Goal: Task Accomplishment & Management: Use online tool/utility

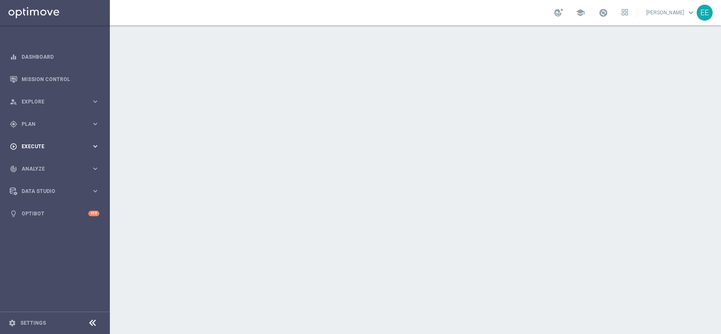
click at [25, 144] on span "Execute" at bounding box center [57, 146] width 70 height 5
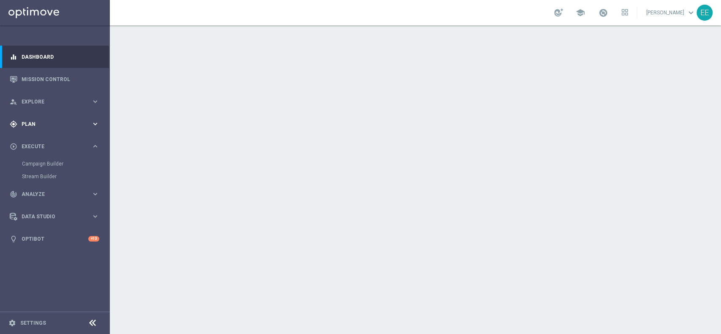
click at [41, 129] on div "gps_fixed Plan keyboard_arrow_right" at bounding box center [54, 124] width 109 height 22
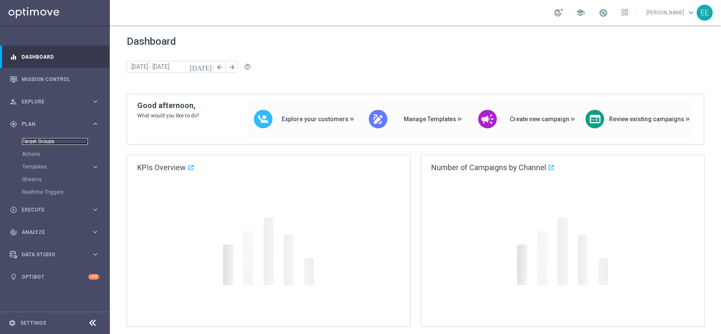
click at [40, 142] on link "Target Groups" at bounding box center [55, 141] width 66 height 7
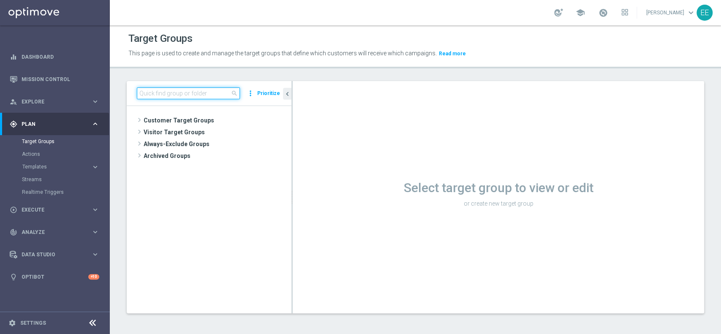
click at [192, 92] on input at bounding box center [188, 93] width 103 height 12
click at [191, 90] on input at bounding box center [188, 93] width 103 height 12
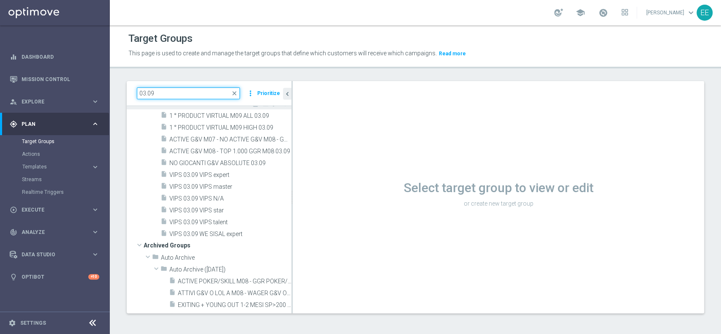
scroll to position [20, 0]
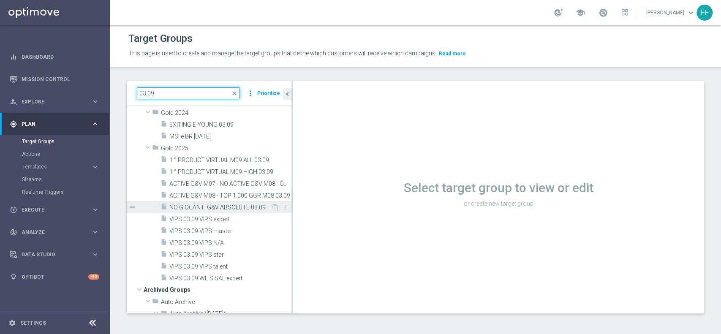
type input "03.09"
click at [188, 207] on span "NO GIOCANTI G&V ABSOLUTE 03.09" at bounding box center [220, 207] width 102 height 7
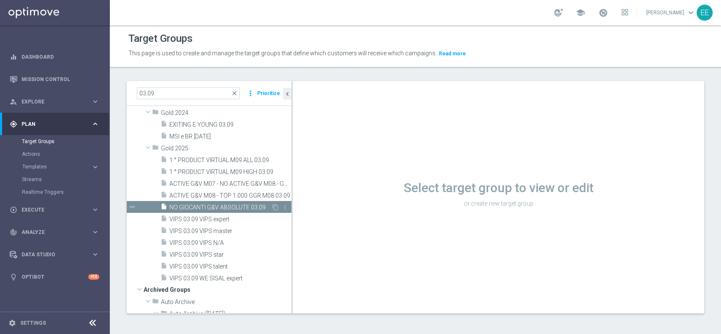
click at [209, 208] on span "NO GIOCANTI G&V ABSOLUTE 03.09" at bounding box center [220, 207] width 102 height 7
drag, startPoint x: 209, startPoint y: 208, endPoint x: 406, endPoint y: 108, distance: 221.0
click at [209, 208] on span "NO GIOCANTI G&V ABSOLUTE 03.09" at bounding box center [230, 207] width 122 height 7
click at [234, 208] on span "NO GIOCANTI G&V ABSOLUTE 03.09" at bounding box center [230, 207] width 122 height 7
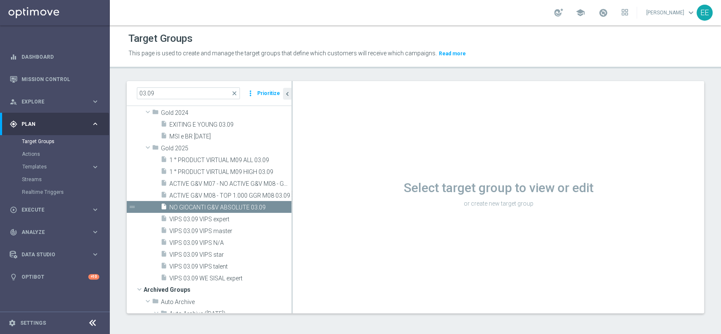
click at [608, 12] on span at bounding box center [603, 12] width 9 height 9
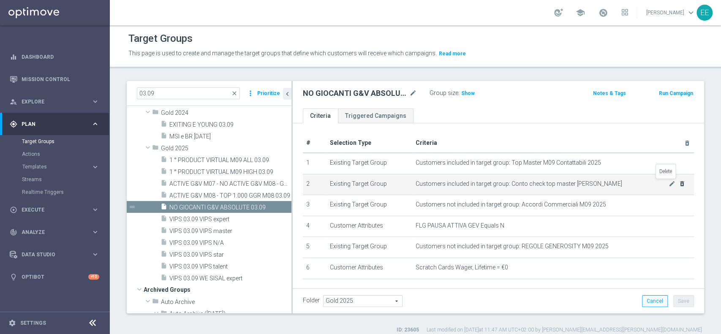
click at [679, 184] on icon "delete_forever" at bounding box center [682, 183] width 7 height 7
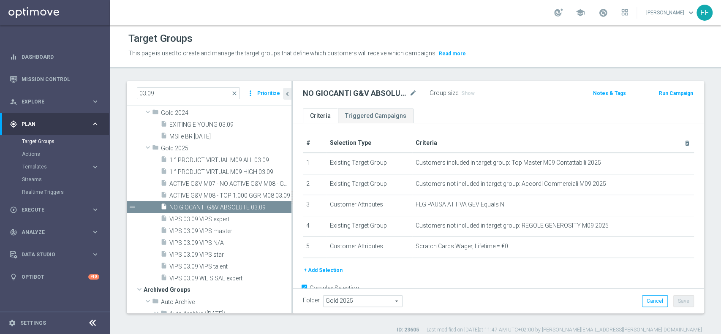
scroll to position [19, 0]
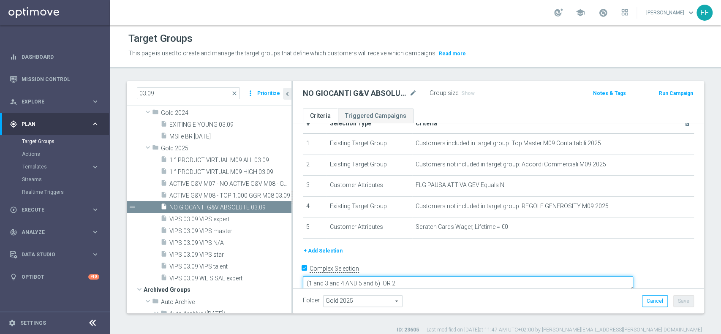
drag, startPoint x: 457, startPoint y: 268, endPoint x: 441, endPoint y: 271, distance: 16.4
click at [441, 276] on textarea "(1 and 3 and 4 AND 5 and 6) OR 2" at bounding box center [468, 283] width 330 height 15
click at [452, 276] on textarea "1 and 3 and 4 AND 5 and 6" at bounding box center [468, 283] width 330 height 15
click at [385, 276] on textarea "1 and 3 and 4 AND 5" at bounding box center [468, 283] width 330 height 15
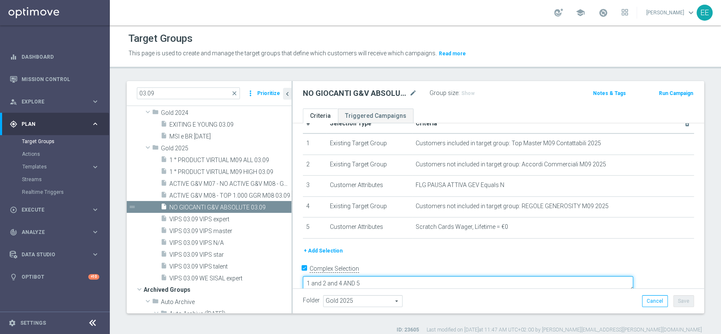
click at [400, 276] on textarea "1 and 2 and 4 AND 5" at bounding box center [468, 283] width 330 height 15
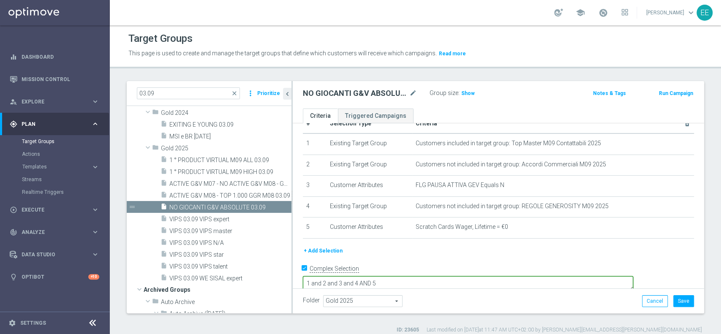
click at [442, 276] on textarea "1 and 2 and 3 and 4 AND 5" at bounding box center [468, 283] width 330 height 15
type textarea "(1 and 2 and 3 and 4 AND 5)"
click at [326, 254] on button "+ Add Selection" at bounding box center [323, 250] width 41 height 9
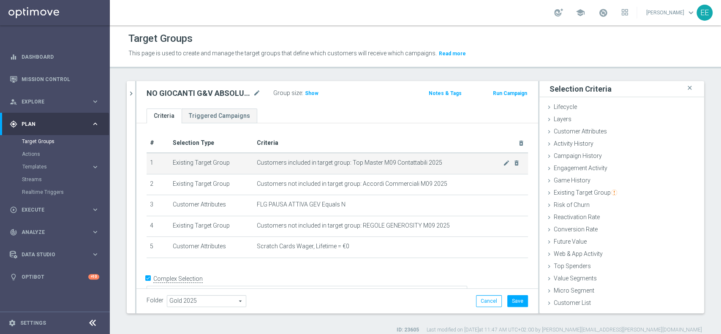
click at [416, 166] on span "Customers included in target group: Top Master M09 Contattabili 2025" at bounding box center [380, 162] width 246 height 7
click at [503, 162] on icon "mode_edit" at bounding box center [506, 163] width 7 height 7
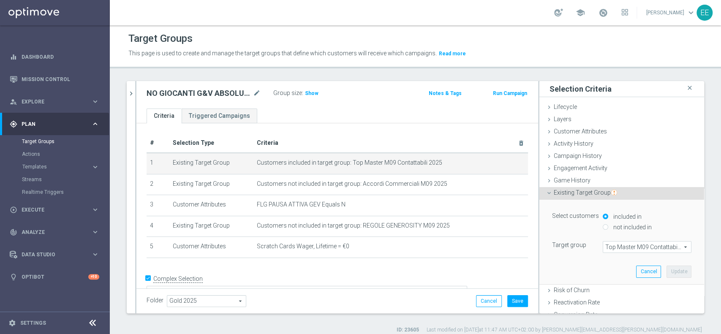
click at [635, 244] on span "Top Master M09 Contattabili 2025" at bounding box center [647, 247] width 88 height 11
click at [0, 0] on input "search" at bounding box center [0, 0] width 0 height 0
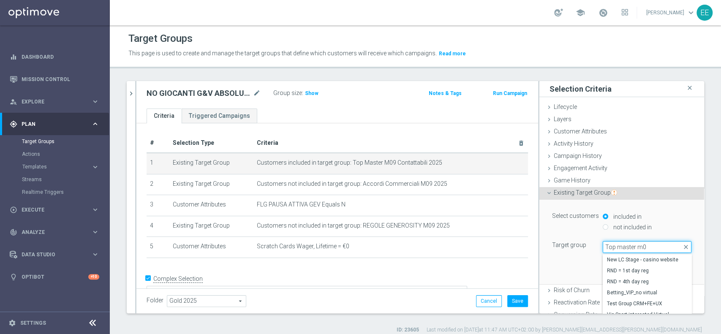
type input "Top master m09"
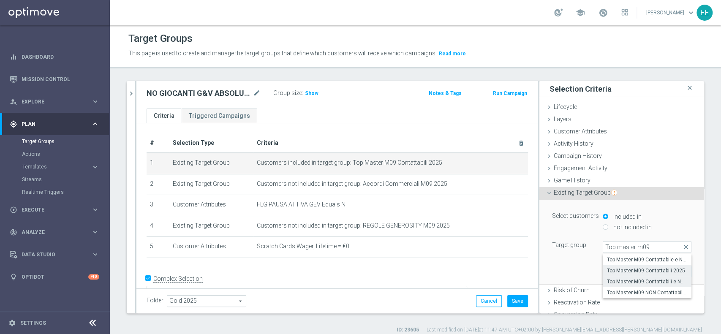
click at [634, 279] on span "Top Master M09 Contattabili e NON Contattabili 2025" at bounding box center [647, 281] width 80 height 7
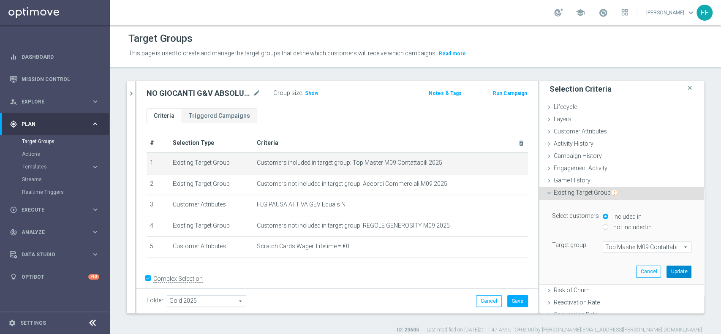
click at [667, 269] on button "Update" at bounding box center [679, 272] width 25 height 12
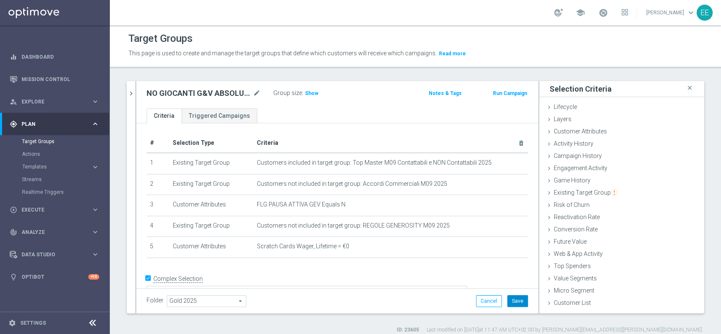
click at [513, 300] on button "Save" at bounding box center [517, 301] width 21 height 12
click at [306, 91] on span "Show" at bounding box center [312, 93] width 14 height 6
click at [318, 295] on div "Folder Gold 2025 Gold 2025 arrow_drop_down search Cancel Save Saving..." at bounding box center [337, 301] width 381 height 12
click at [386, 296] on div "Folder Gold 2025 Gold 2025 arrow_drop_down search Cancel Save Saving..." at bounding box center [337, 301] width 381 height 12
click at [43, 208] on span "Execute" at bounding box center [57, 209] width 70 height 5
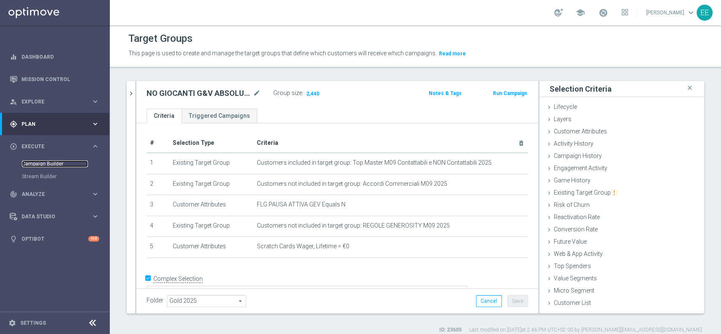
click at [58, 164] on link "Campaign Builder" at bounding box center [55, 164] width 66 height 7
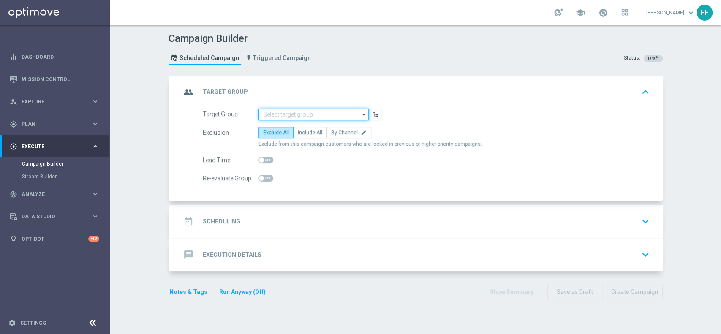
click at [310, 115] on input at bounding box center [313, 115] width 110 height 12
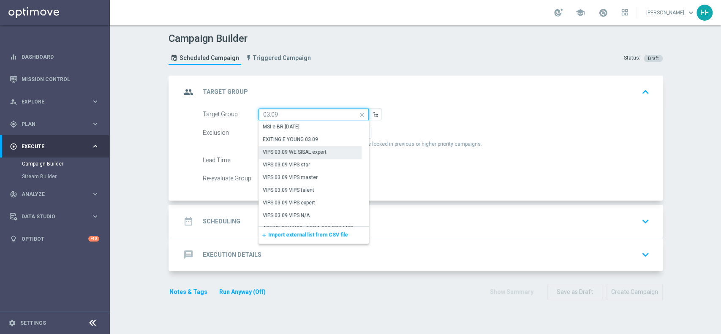
scroll to position [74, 0]
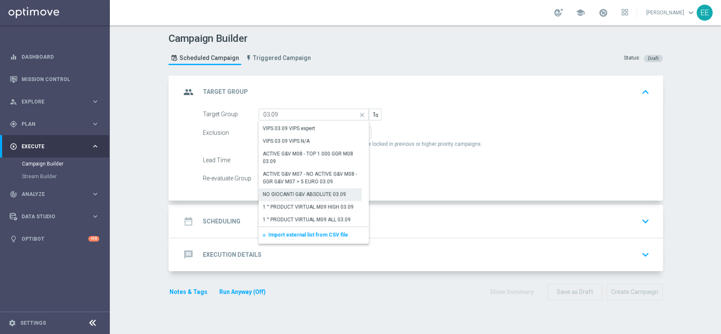
click at [301, 194] on div "NO GIOCANTI G&V ABSOLUTE 03.09" at bounding box center [304, 194] width 83 height 8
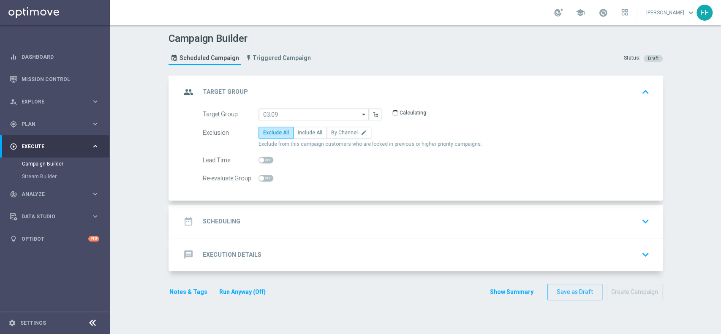
type input "NO GIOCANTI G&V ABSOLUTE 03.09"
click at [304, 133] on span "Include All" at bounding box center [310, 133] width 24 height 6
click at [303, 133] on input "Include All" at bounding box center [300, 133] width 5 height 5
radio input "true"
click at [274, 222] on div "date_range Scheduling keyboard_arrow_down" at bounding box center [417, 221] width 472 height 16
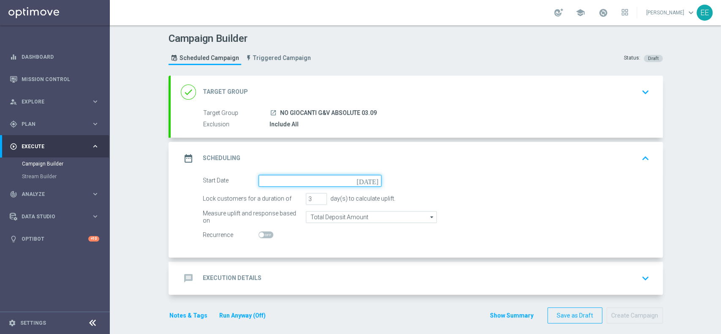
click at [292, 178] on input at bounding box center [319, 181] width 123 height 12
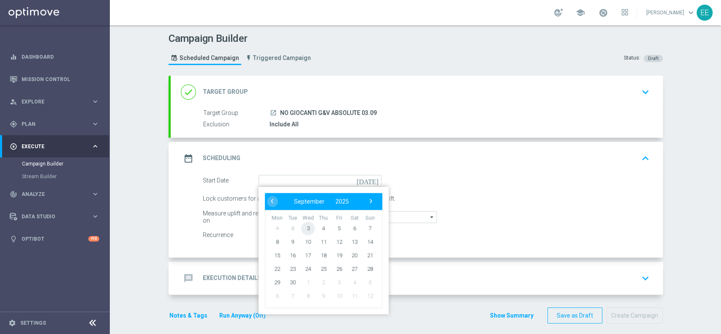
click at [305, 231] on span "3" at bounding box center [308, 228] width 14 height 14
type input "[DATE]"
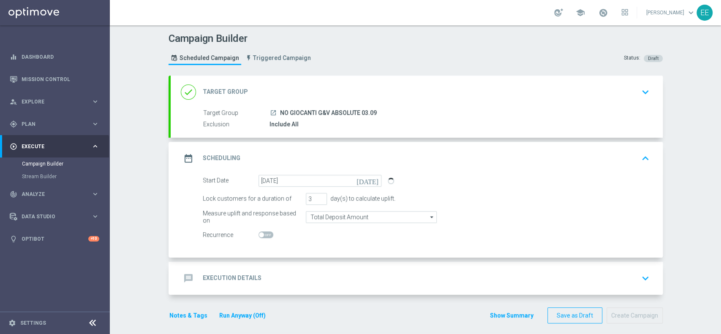
click at [275, 269] on div "message Execution Details keyboard_arrow_down" at bounding box center [417, 278] width 492 height 33
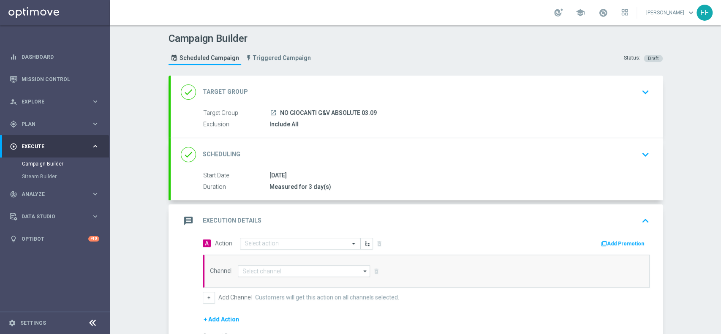
scroll to position [101, 0]
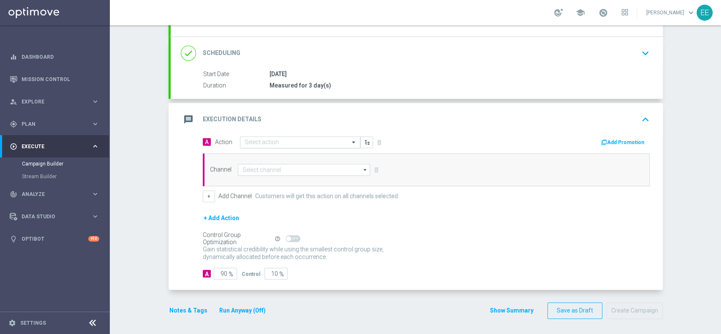
click at [269, 143] on input "text" at bounding box center [292, 142] width 94 height 7
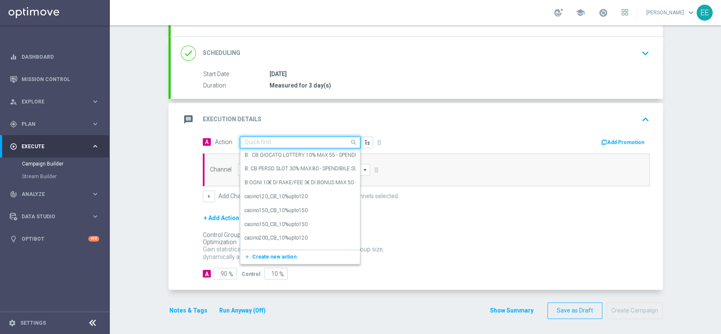
paste input "BONUS FREE 5 EURO - SPENDIBILE G&V"
type input "BONUS FREE 5 EURO - SPENDIBILE G&V"
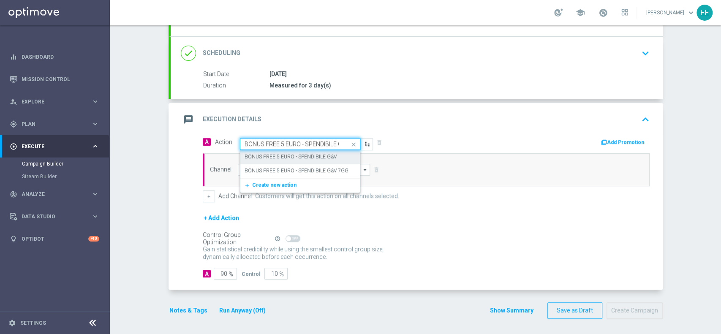
scroll to position [0, 10]
click at [294, 154] on label "BONUS FREE 5 EURO - SPENDIBILE G&V" at bounding box center [291, 156] width 92 height 7
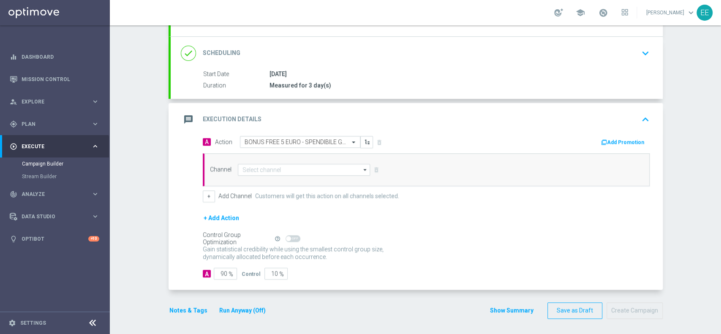
scroll to position [0, 0]
click at [615, 138] on button "Add Promotion" at bounding box center [623, 142] width 47 height 9
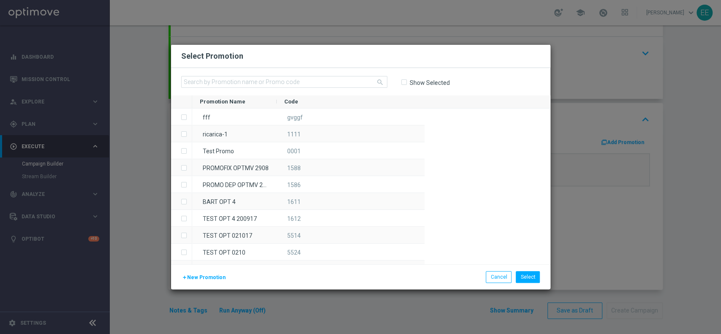
click at [208, 103] on span "Promotion Name" at bounding box center [223, 101] width 46 height 6
click at [204, 78] on input "text" at bounding box center [284, 82] width 206 height 12
click at [215, 80] on input "text" at bounding box center [284, 82] width 206 height 12
click at [257, 82] on input "text" at bounding box center [284, 82] width 206 height 12
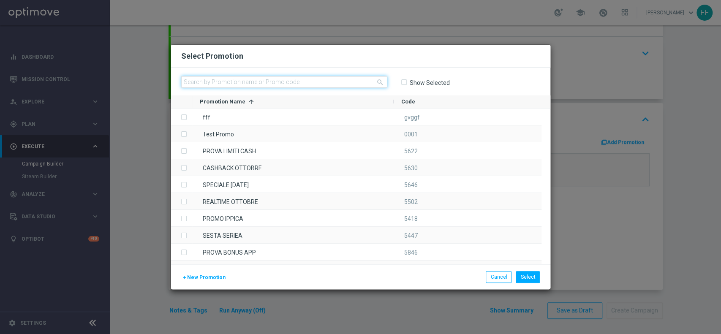
scroll to position [74, 0]
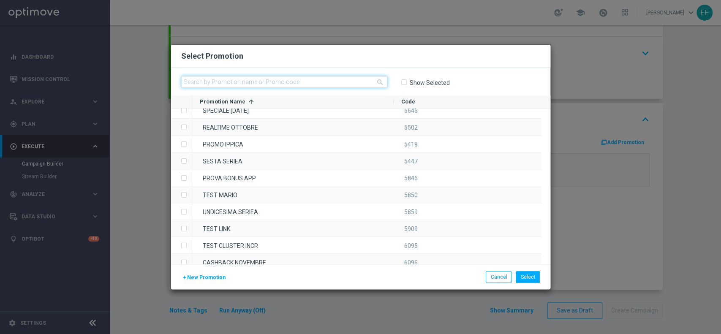
paste input "232743"
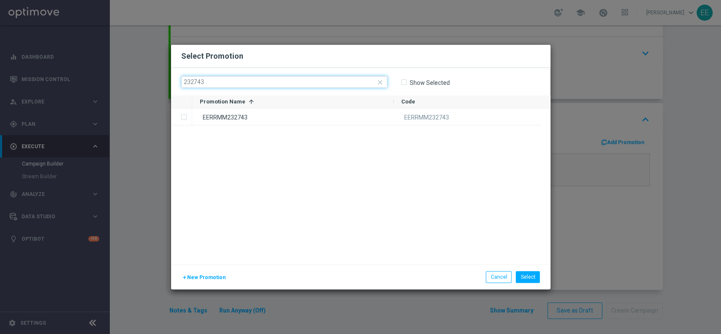
scroll to position [0, 0]
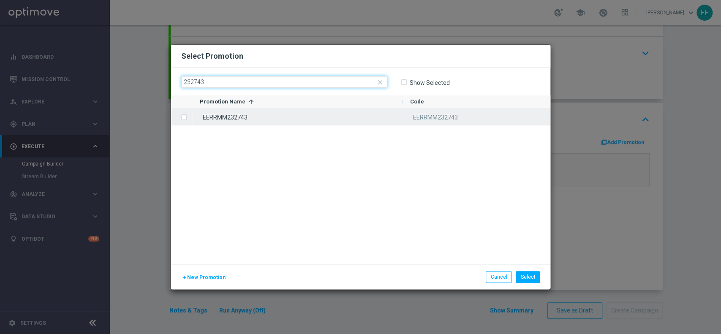
type input "232743"
click at [212, 115] on div "EERRMM232743" at bounding box center [297, 117] width 210 height 16
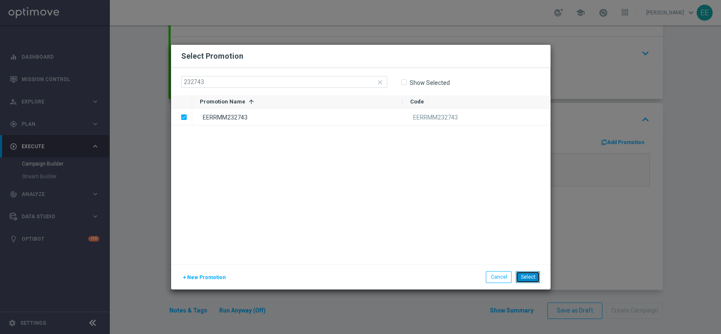
click at [530, 275] on button "Select" at bounding box center [528, 277] width 24 height 12
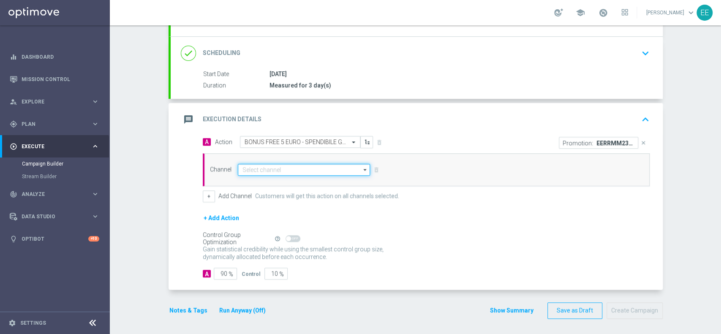
click at [261, 169] on input at bounding box center [304, 170] width 133 height 12
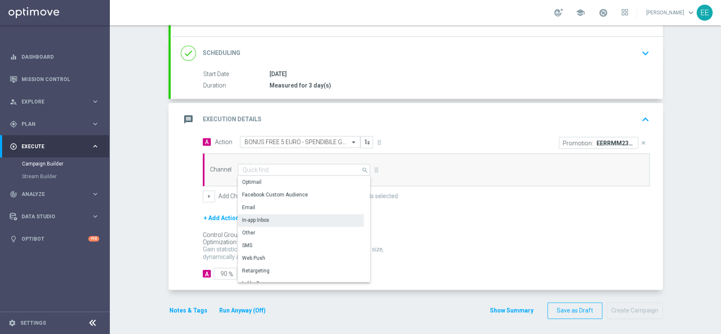
click at [277, 217] on div "In-app Inbox" at bounding box center [301, 220] width 126 height 12
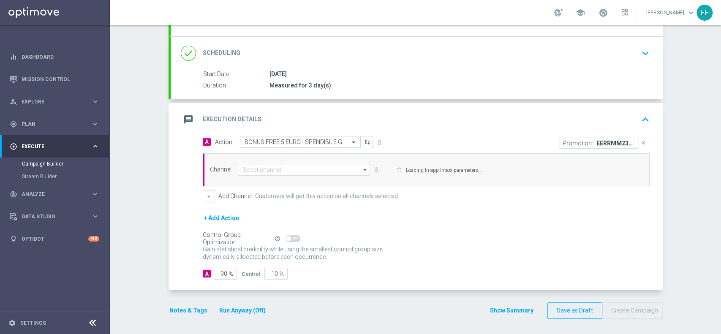
type input "In-app Inbox"
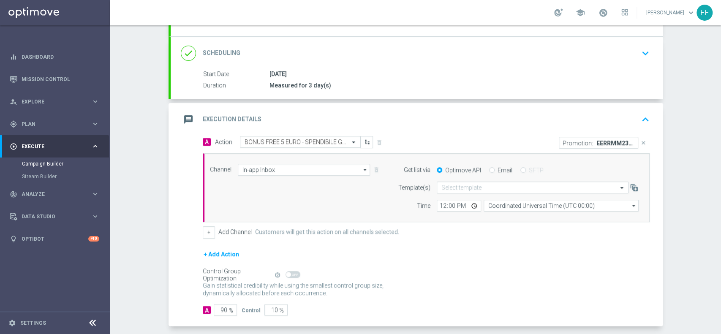
click at [489, 171] on input "Email" at bounding box center [491, 170] width 5 height 5
radio input "true"
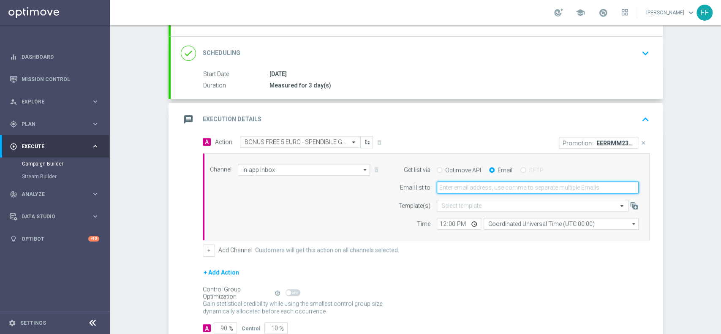
click at [487, 184] on input "email" at bounding box center [538, 188] width 202 height 12
type input "[PERSON_NAME][EMAIL_ADDRESS][DOMAIN_NAME]"
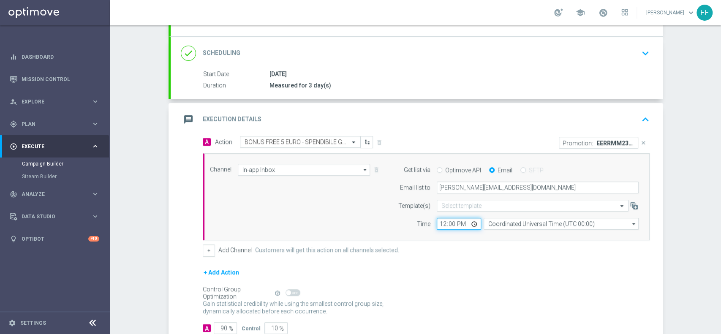
click at [439, 227] on input "12:00" at bounding box center [459, 224] width 44 height 12
type input "15:00"
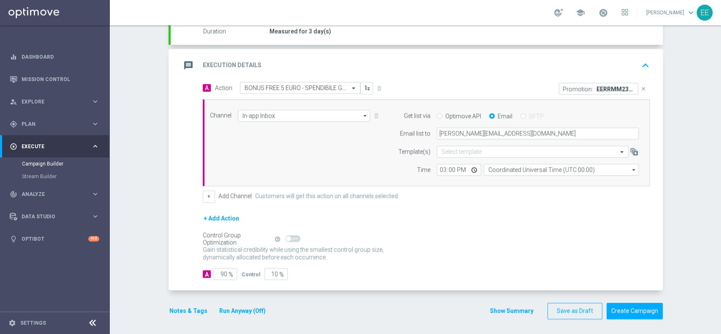
click at [169, 309] on button "Notes & Tags" at bounding box center [189, 311] width 40 height 11
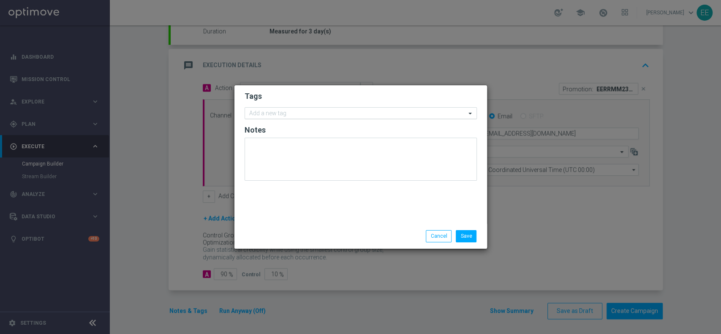
click at [319, 114] on input "text" at bounding box center [357, 113] width 217 height 7
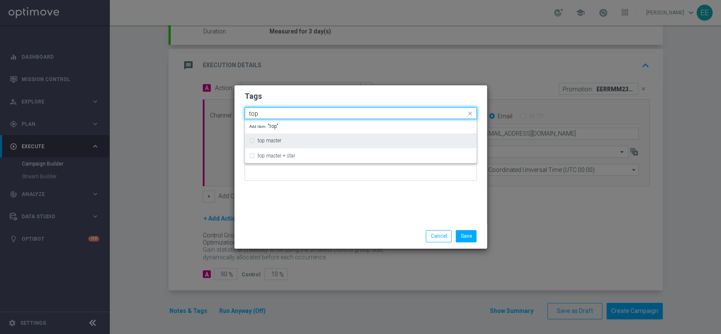
click at [286, 137] on div "top master" at bounding box center [360, 141] width 223 height 14
type input "top"
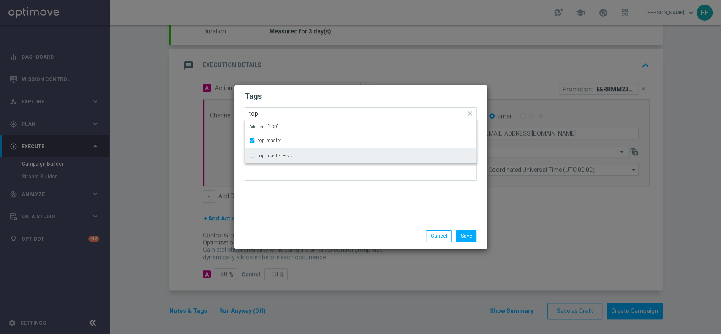
click at [322, 207] on div "Tags Quick find × top master top top master top master + star Add item "top" No…" at bounding box center [360, 154] width 253 height 139
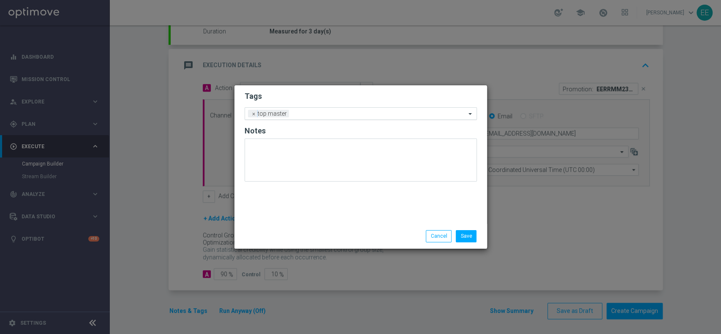
click at [365, 111] on input "text" at bounding box center [379, 114] width 174 height 7
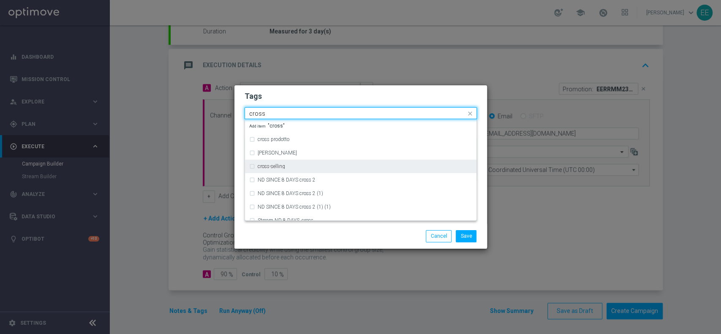
click at [304, 164] on div "cross-selling" at bounding box center [365, 166] width 215 height 5
type input "cross"
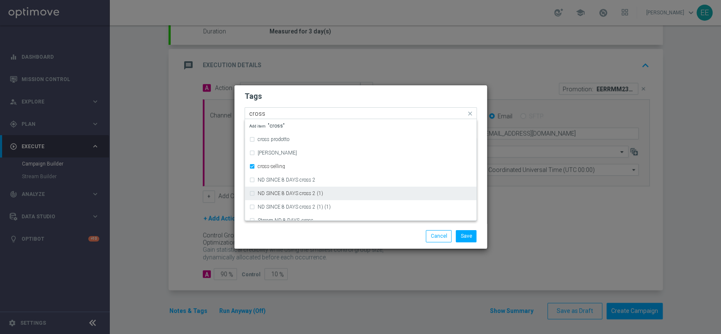
click at [325, 233] on div "Save Cancel" at bounding box center [401, 236] width 163 height 12
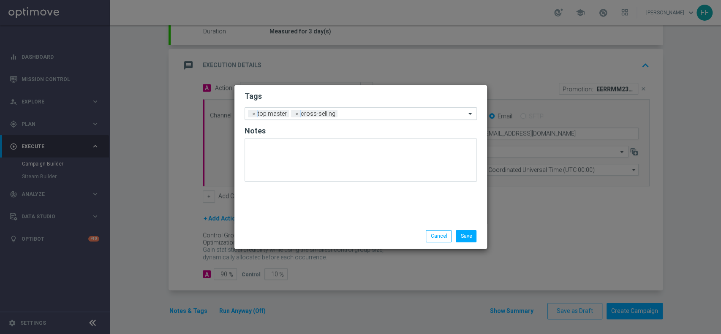
click at [370, 112] on input "text" at bounding box center [403, 114] width 125 height 7
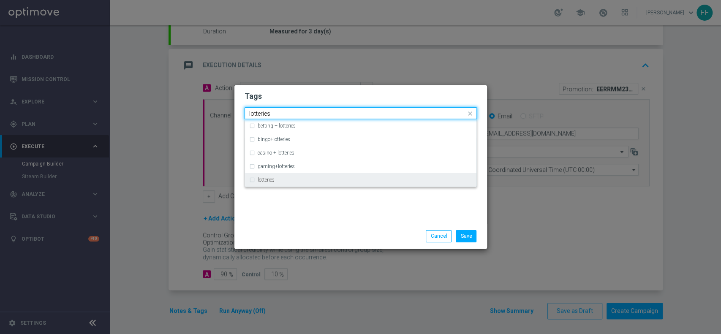
click at [306, 182] on div "lotteries" at bounding box center [365, 179] width 215 height 5
type input "lotteries"
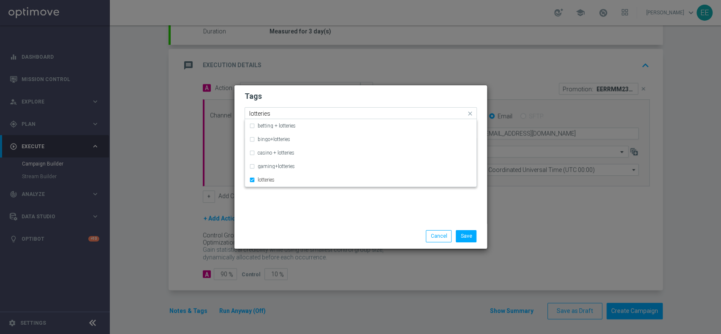
click at [309, 202] on div "Tags Quick find × top master × cross-selling × lotteries lotteries betting + lo…" at bounding box center [360, 154] width 253 height 139
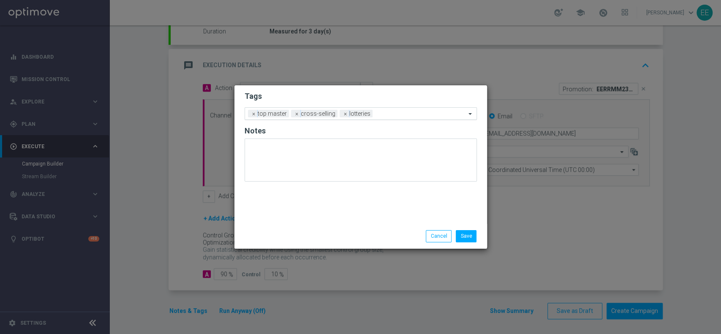
click at [388, 113] on input "text" at bounding box center [421, 114] width 90 height 7
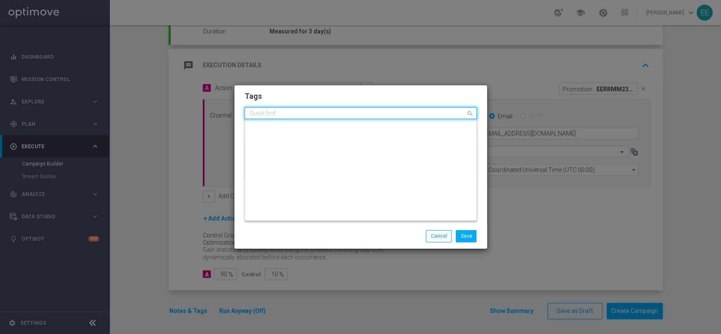
scroll to position [0, 0]
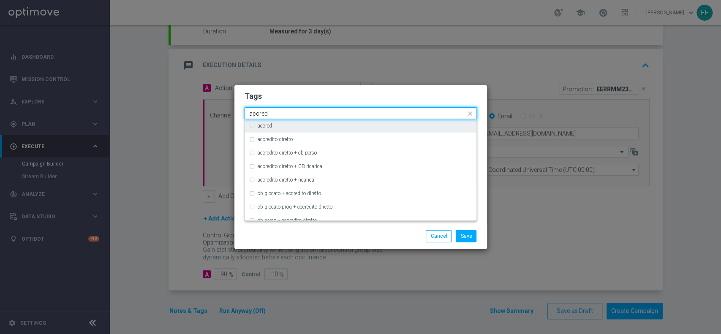
click at [324, 132] on div "accred" at bounding box center [360, 126] width 223 height 14
type input "accred"
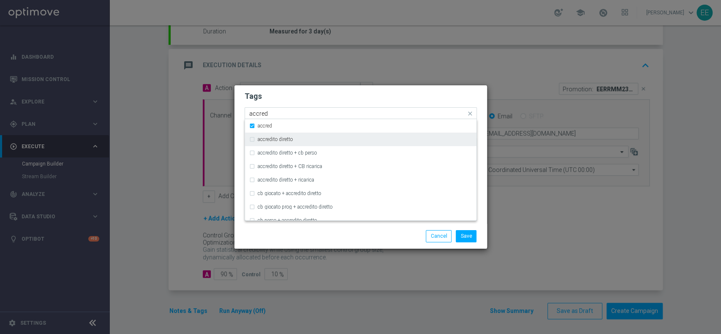
click at [311, 139] on div "accredito diretto" at bounding box center [365, 139] width 215 height 5
click at [314, 126] on div "accred" at bounding box center [365, 125] width 215 height 5
click at [381, 97] on h2 "Tags" at bounding box center [361, 96] width 232 height 10
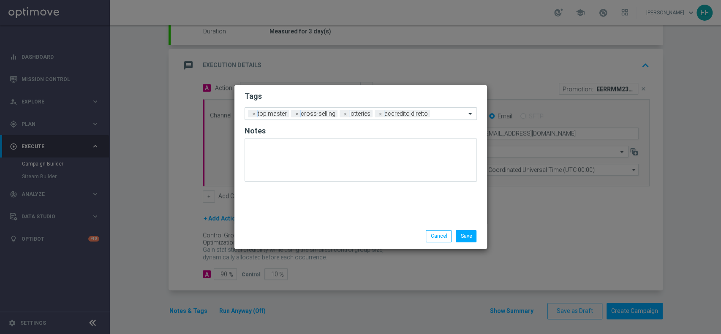
click at [433, 117] on input "text" at bounding box center [449, 114] width 33 height 7
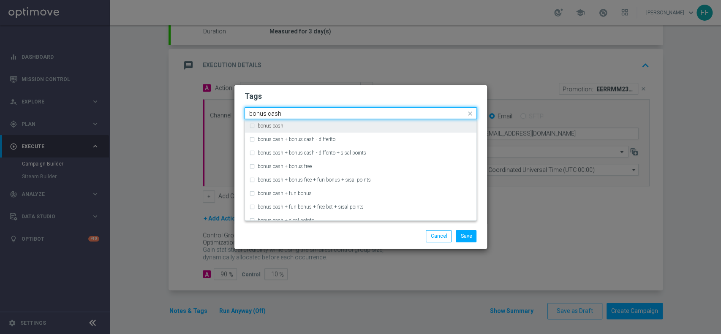
click at [382, 128] on div "bonus cash" at bounding box center [365, 125] width 215 height 5
type input "bonus cash"
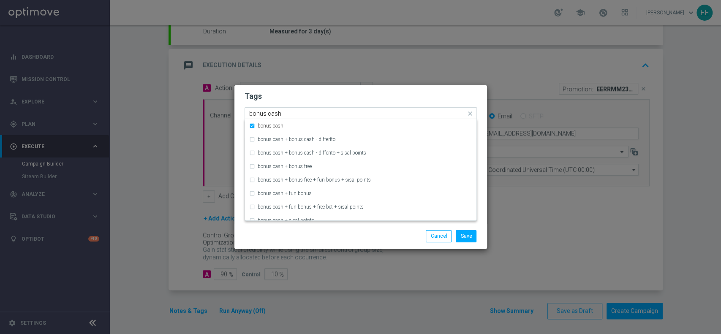
click at [403, 102] on form "Tags Quick find × top master × cross-selling × lotteries × accredito diretto × …" at bounding box center [361, 138] width 232 height 98
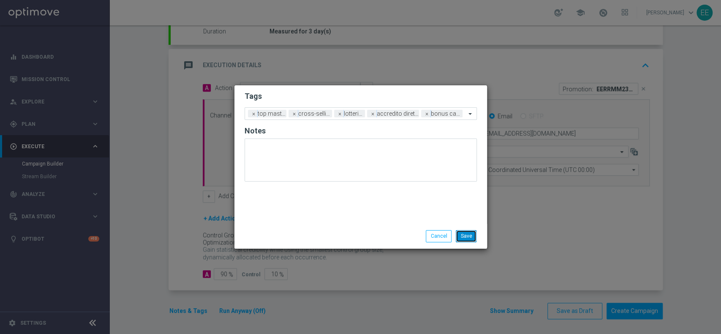
click at [474, 238] on button "Save" at bounding box center [466, 236] width 21 height 12
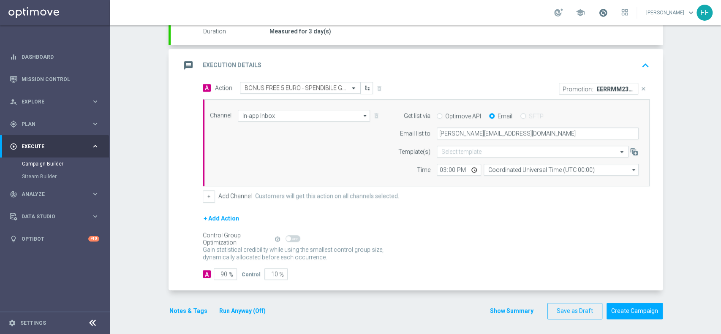
click at [608, 14] on span at bounding box center [603, 12] width 9 height 9
click at [245, 311] on button "Run Anyway (Off)" at bounding box center [242, 310] width 48 height 11
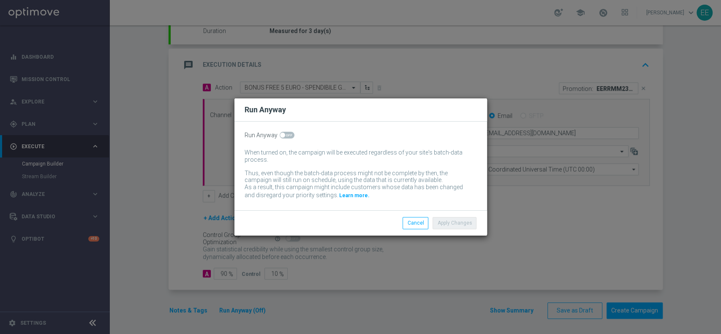
click at [292, 140] on div "Run Anyway When turned on, the campaign will be executed regardless of your sit…" at bounding box center [360, 166] width 253 height 89
click at [287, 137] on span at bounding box center [287, 135] width 15 height 7
click at [287, 137] on input "checkbox" at bounding box center [287, 135] width 15 height 7
checkbox input "true"
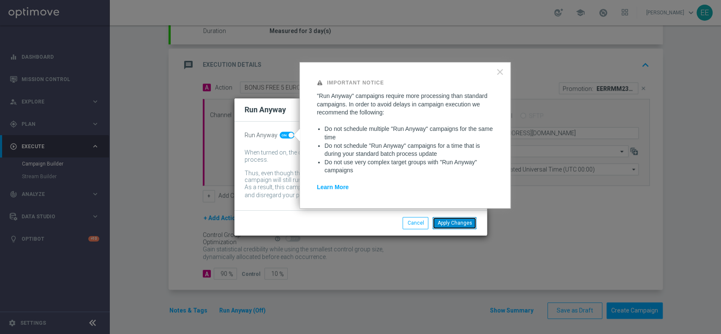
click at [443, 221] on button "Apply Changes" at bounding box center [455, 223] width 44 height 12
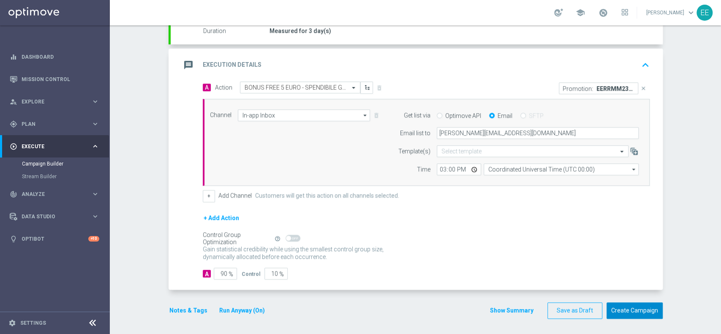
click at [626, 305] on button "Create Campaign" at bounding box center [635, 310] width 56 height 16
drag, startPoint x: 517, startPoint y: 244, endPoint x: 428, endPoint y: 207, distance: 96.0
click at [428, 207] on div at bounding box center [352, 167] width 721 height 334
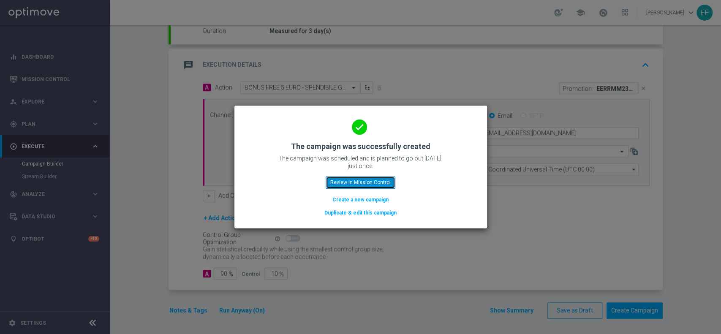
click at [374, 179] on button "Review in Mission Control" at bounding box center [361, 183] width 70 height 12
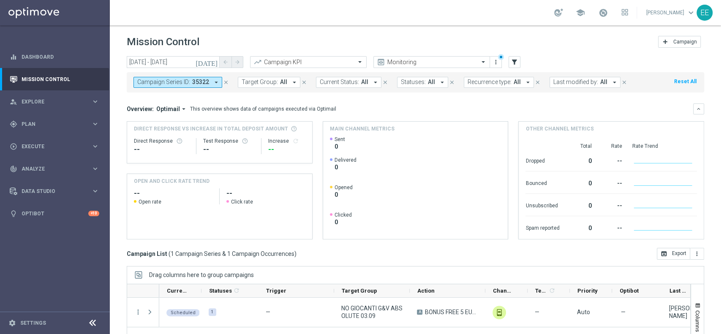
scroll to position [88, 0]
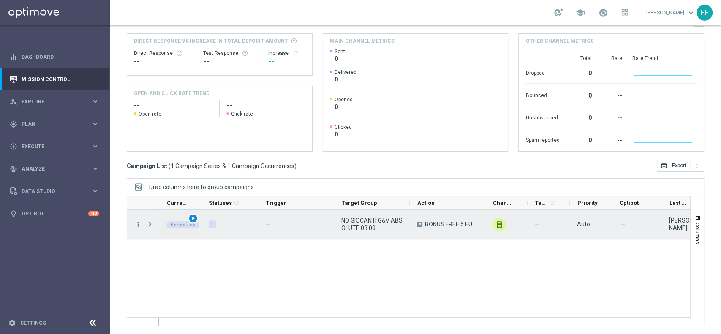
click at [194, 222] on div "play_arrow" at bounding box center [193, 219] width 10 height 10
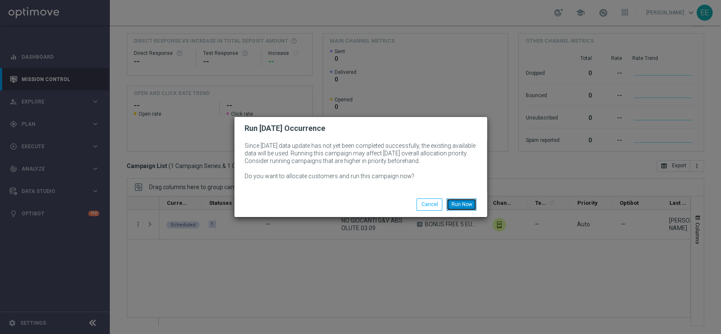
click at [459, 199] on button "Run Now" at bounding box center [461, 205] width 30 height 12
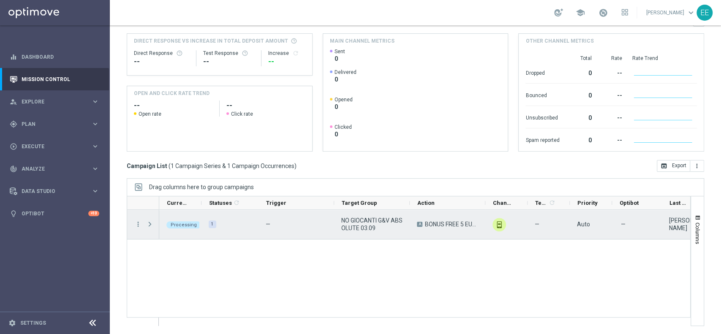
click at [151, 226] on span "Press SPACE to select this row." at bounding box center [150, 224] width 8 height 7
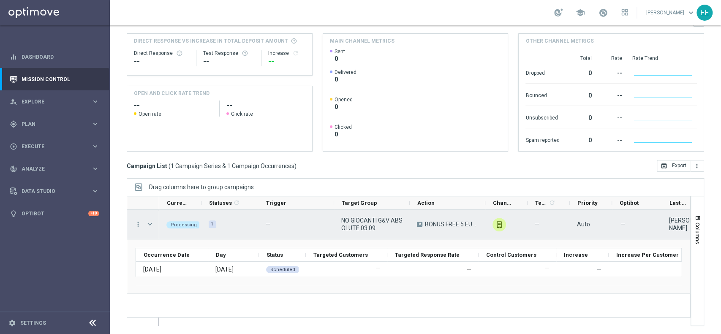
click at [151, 226] on span "Press SPACE to select this row." at bounding box center [150, 224] width 8 height 7
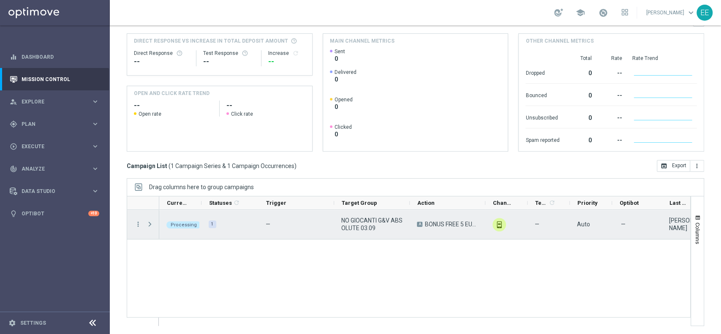
click at [151, 226] on span "Press SPACE to select this row." at bounding box center [150, 224] width 8 height 7
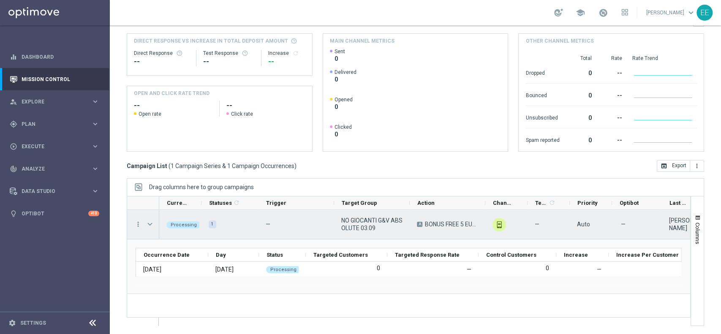
click at [151, 226] on span "Press SPACE to select this row." at bounding box center [150, 224] width 8 height 7
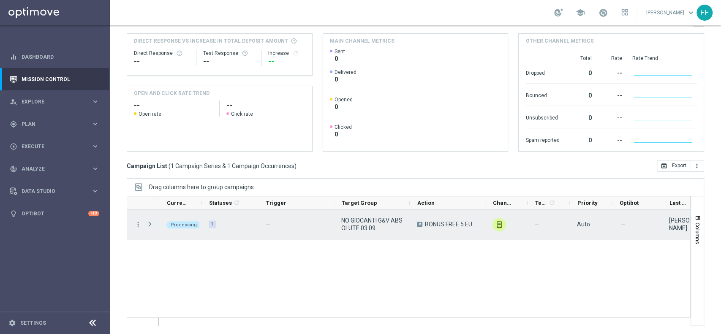
click at [151, 226] on span "Press SPACE to select this row." at bounding box center [150, 224] width 8 height 7
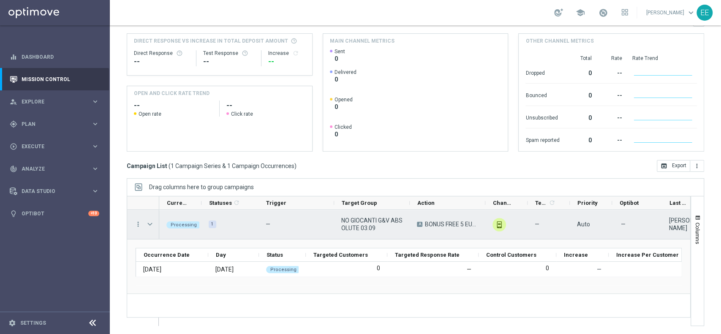
click at [151, 226] on span "Press SPACE to select this row." at bounding box center [150, 224] width 8 height 7
click at [0, 0] on span "Press SPACE to select this row." at bounding box center [0, 0] width 0 height 0
click at [151, 226] on span "Press SPACE to select this row." at bounding box center [150, 224] width 8 height 7
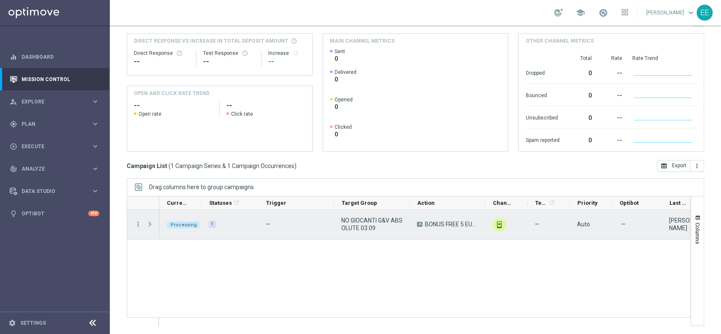
click at [151, 226] on span "Press SPACE to select this row." at bounding box center [150, 224] width 8 height 7
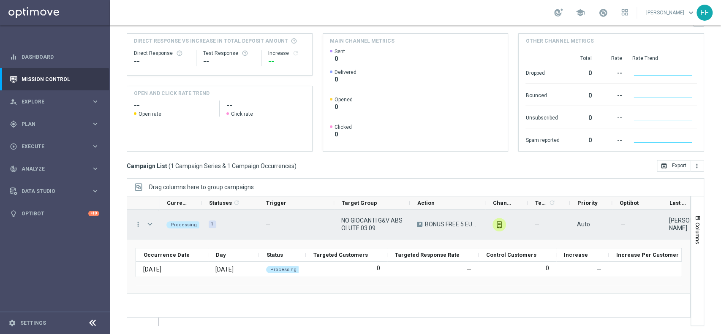
click at [151, 226] on span "Press SPACE to select this row." at bounding box center [150, 224] width 8 height 7
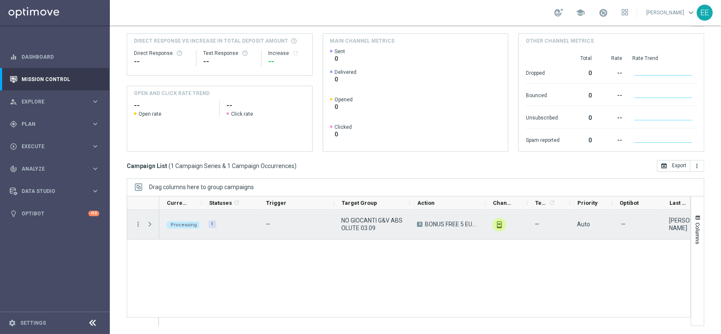
click at [151, 226] on span "Press SPACE to select this row." at bounding box center [150, 224] width 8 height 7
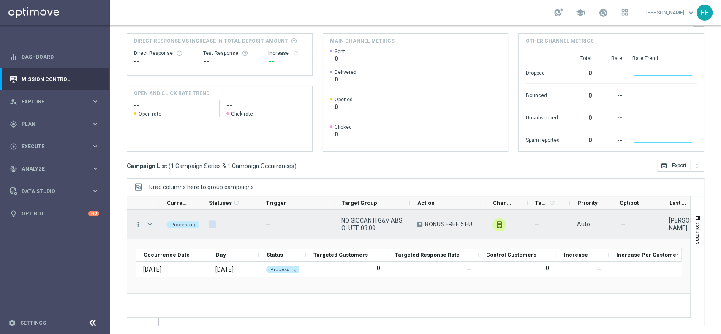
click at [152, 225] on span "Press SPACE to select this row." at bounding box center [150, 224] width 8 height 7
click at [0, 0] on span "Press SPACE to select this row." at bounding box center [0, 0] width 0 height 0
click at [152, 225] on span "Press SPACE to select this row." at bounding box center [150, 224] width 8 height 7
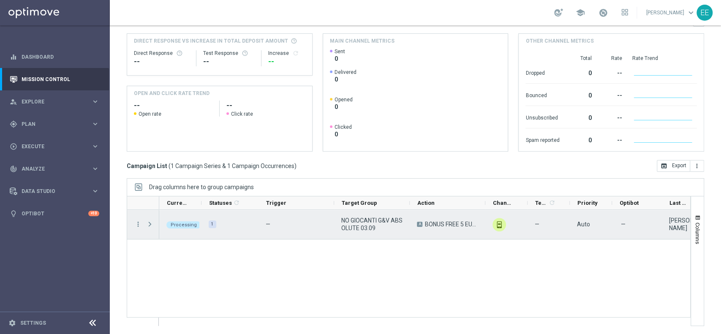
click at [152, 225] on span "Press SPACE to select this row." at bounding box center [150, 224] width 8 height 7
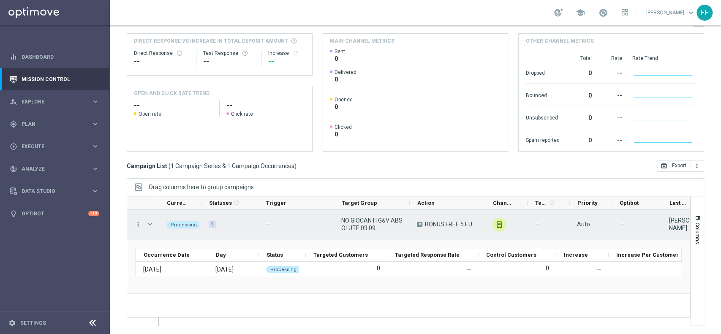
click at [152, 225] on span "Press SPACE to select this row." at bounding box center [150, 224] width 8 height 7
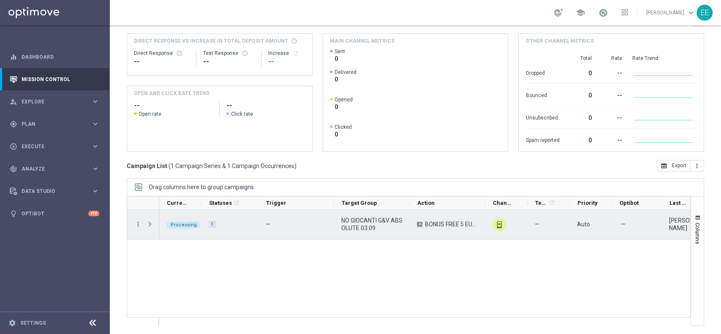
click at [152, 225] on span "Press SPACE to select this row." at bounding box center [150, 224] width 8 height 7
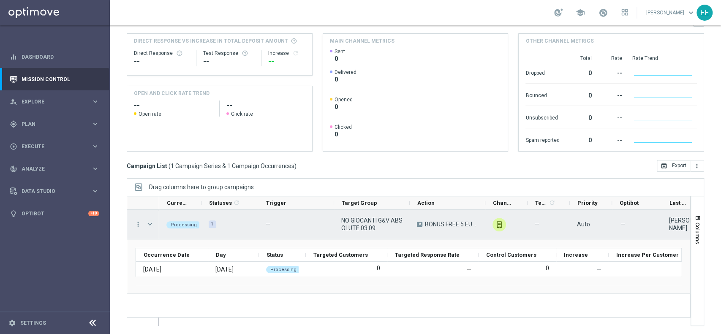
click at [150, 225] on span "Press SPACE to select this row." at bounding box center [150, 224] width 8 height 7
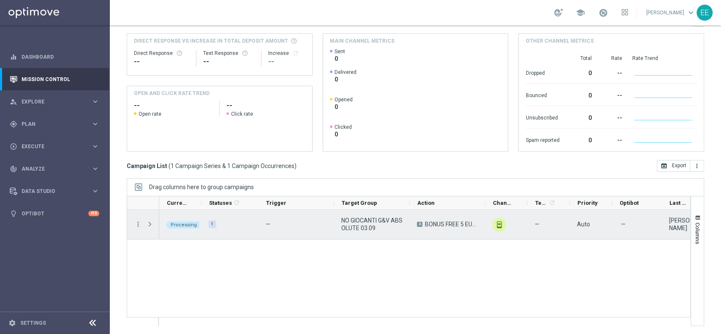
click at [150, 225] on span "Press SPACE to select this row." at bounding box center [150, 224] width 8 height 7
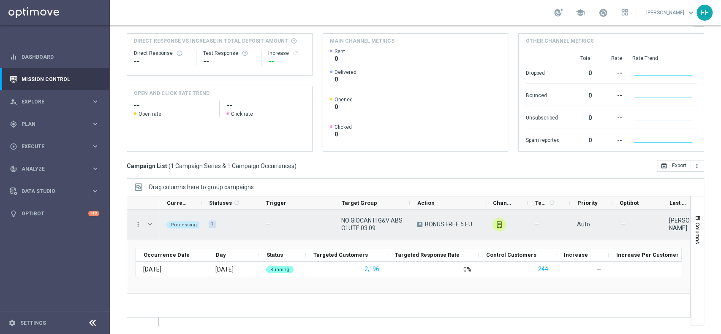
click at [362, 229] on span "NO GIOCANTI G&V ABSOLUTE 03.09" at bounding box center [371, 224] width 61 height 15
